Goal: Task Accomplishment & Management: Manage account settings

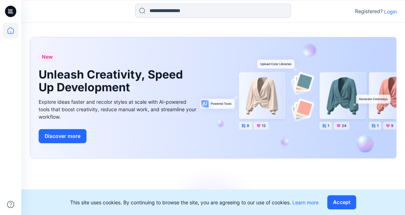
click at [391, 11] on p "Login" at bounding box center [390, 11] width 13 height 7
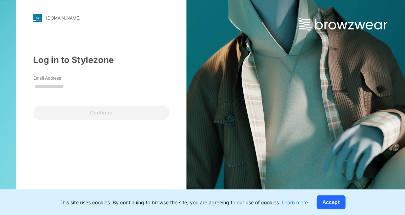
type input "**********"
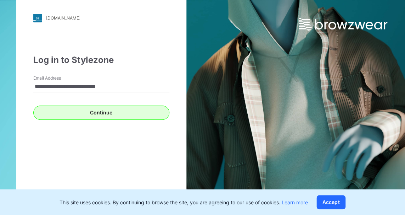
click at [99, 112] on button "Continue" at bounding box center [101, 112] width 136 height 14
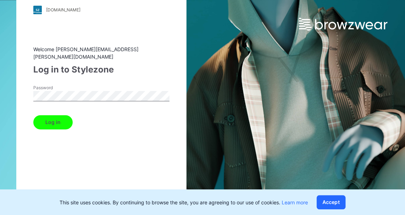
click at [58, 116] on button "Log in" at bounding box center [52, 122] width 39 height 14
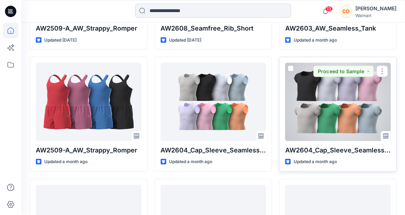
scroll to position [301, 0]
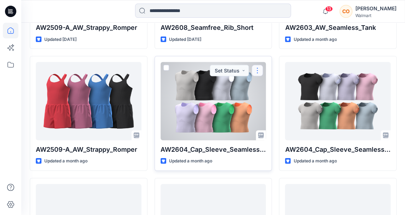
click at [258, 67] on button "button" at bounding box center [257, 70] width 11 height 11
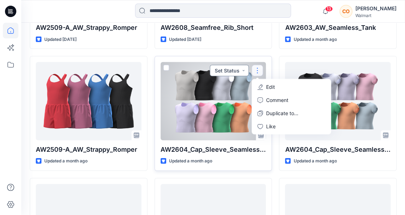
click at [241, 70] on button "Set Status" at bounding box center [229, 70] width 39 height 11
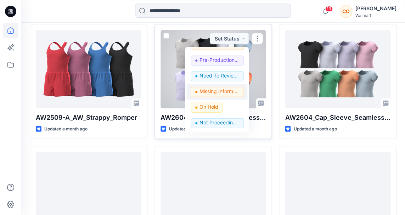
scroll to position [342, 0]
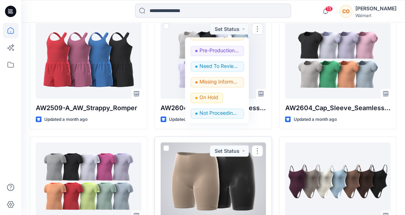
click at [260, 136] on div "RD20121 Sheer Smooth_Mid THigh Short Updated [DATE] Set Status" at bounding box center [214, 193] width 118 height 115
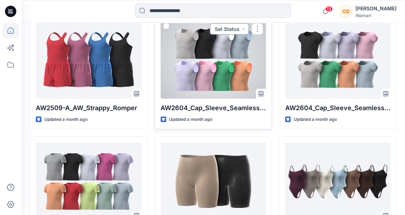
click at [241, 27] on button "Set Status" at bounding box center [229, 28] width 39 height 11
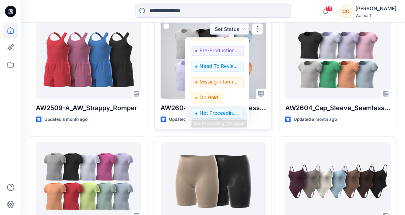
scroll to position [89, 0]
click at [212, 111] on p "Not Proceeding / Dropped" at bounding box center [220, 113] width 40 height 9
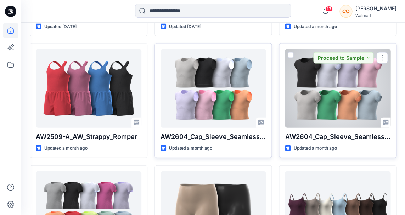
scroll to position [314, 0]
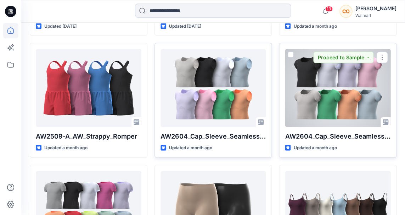
click at [332, 83] on div at bounding box center [338, 88] width 106 height 78
